Goal: Information Seeking & Learning: Learn about a topic

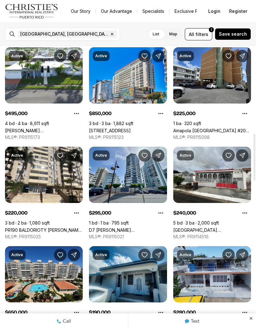
scroll to position [569, 0]
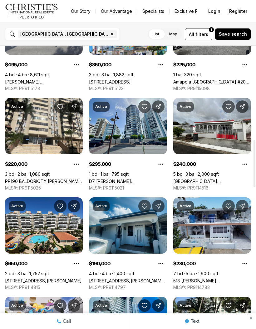
click at [219, 179] on link "[GEOGRAPHIC_DATA] [STREET_ADDRESS]" at bounding box center [213, 181] width 78 height 5
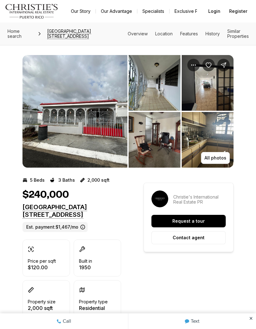
click at [167, 92] on img "View image gallery" at bounding box center [155, 83] width 52 height 56
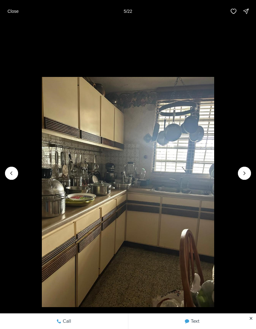
click at [14, 14] on button "Close" at bounding box center [13, 11] width 19 height 13
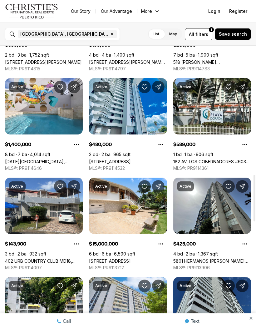
scroll to position [788, 0]
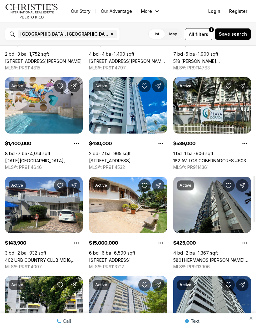
click at [131, 257] on link "[STREET_ADDRESS]" at bounding box center [110, 259] width 42 height 5
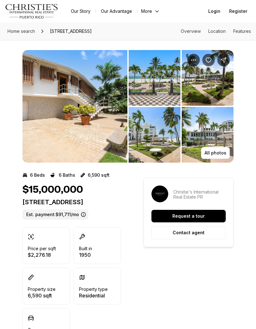
click at [152, 91] on img "View image gallery" at bounding box center [155, 78] width 52 height 56
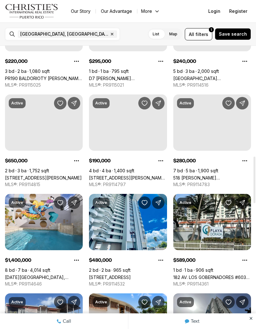
scroll to position [671, 0]
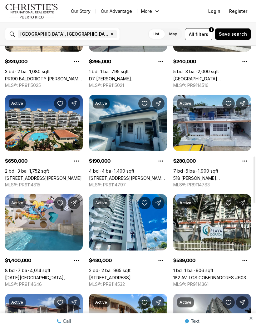
click at [113, 175] on link "54 CALLE ESTRELLA URB. LA MARINA, CAROLINA PR, 00979" at bounding box center [128, 177] width 78 height 5
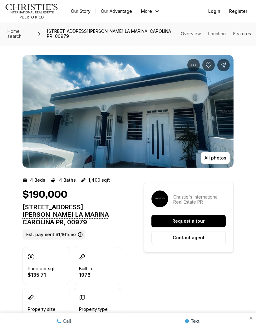
click at [210, 155] on p "All photos" at bounding box center [216, 157] width 22 height 5
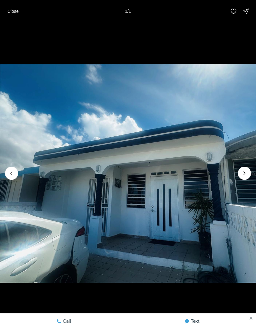
click at [240, 184] on img "1 of 1" at bounding box center [128, 173] width 256 height 230
click at [242, 176] on div at bounding box center [244, 173] width 13 height 13
click at [244, 180] on img "1 of 1" at bounding box center [128, 173] width 256 height 230
click at [12, 8] on button "Close" at bounding box center [13, 11] width 19 height 13
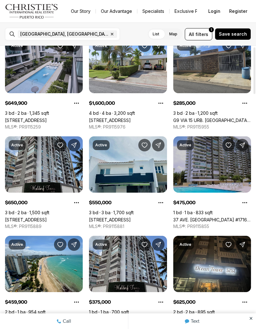
scroll to position [33, 0]
